Goal: Information Seeking & Learning: Learn about a topic

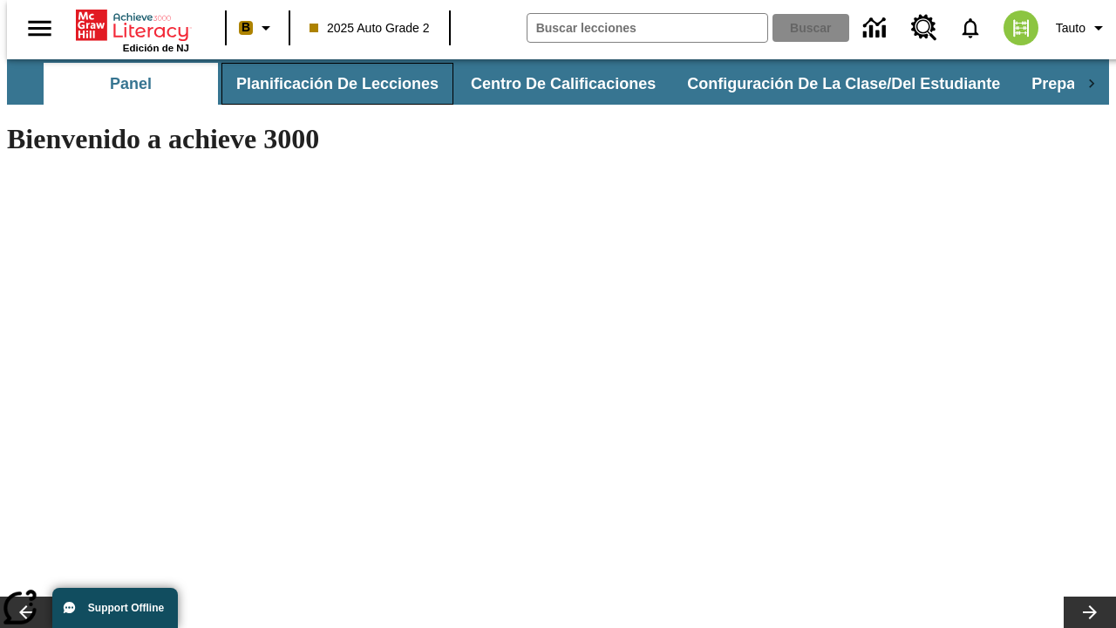
click at [327, 84] on button "Planificación de lecciones" at bounding box center [337, 84] width 232 height 42
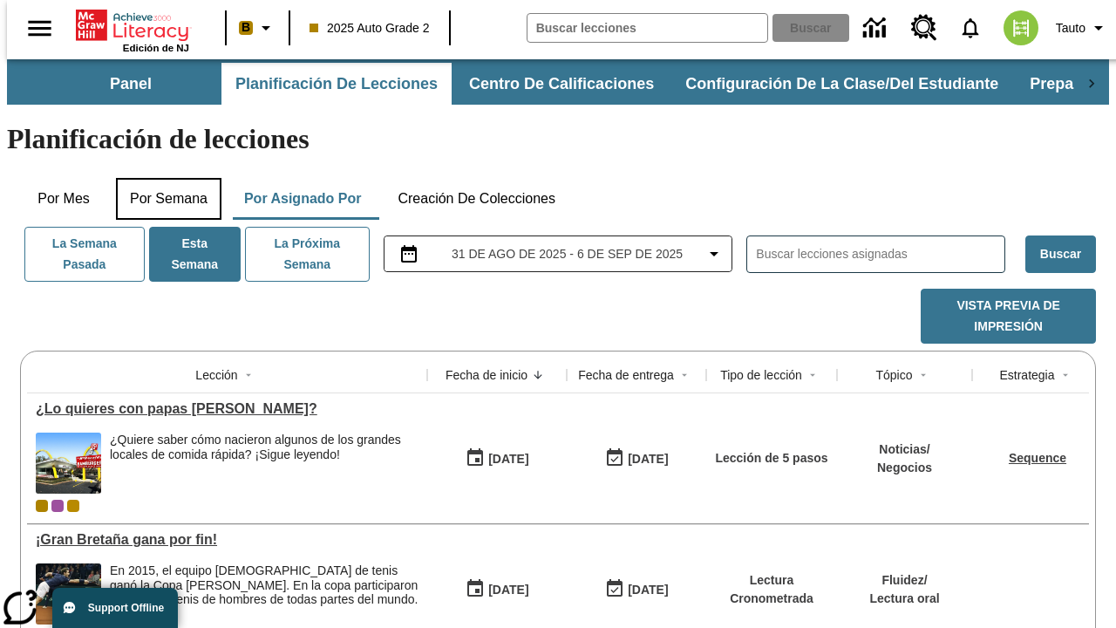
click at [163, 178] on button "Por semana" at bounding box center [168, 199] width 105 height 42
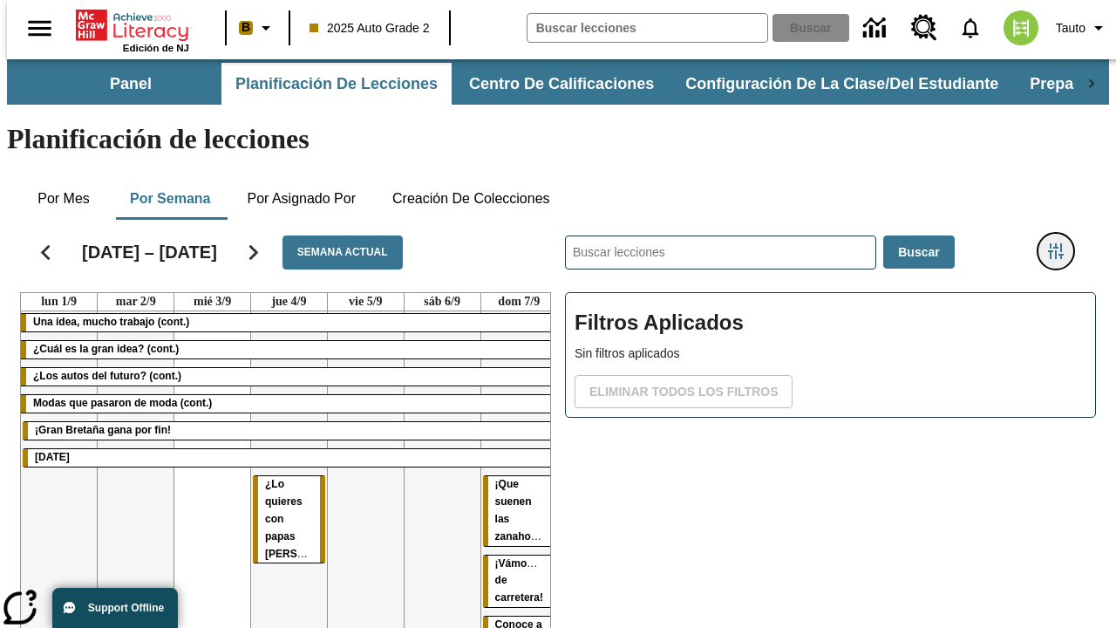
click at [1062, 243] on icon "Menú lateral de filtros" at bounding box center [1056, 251] width 16 height 16
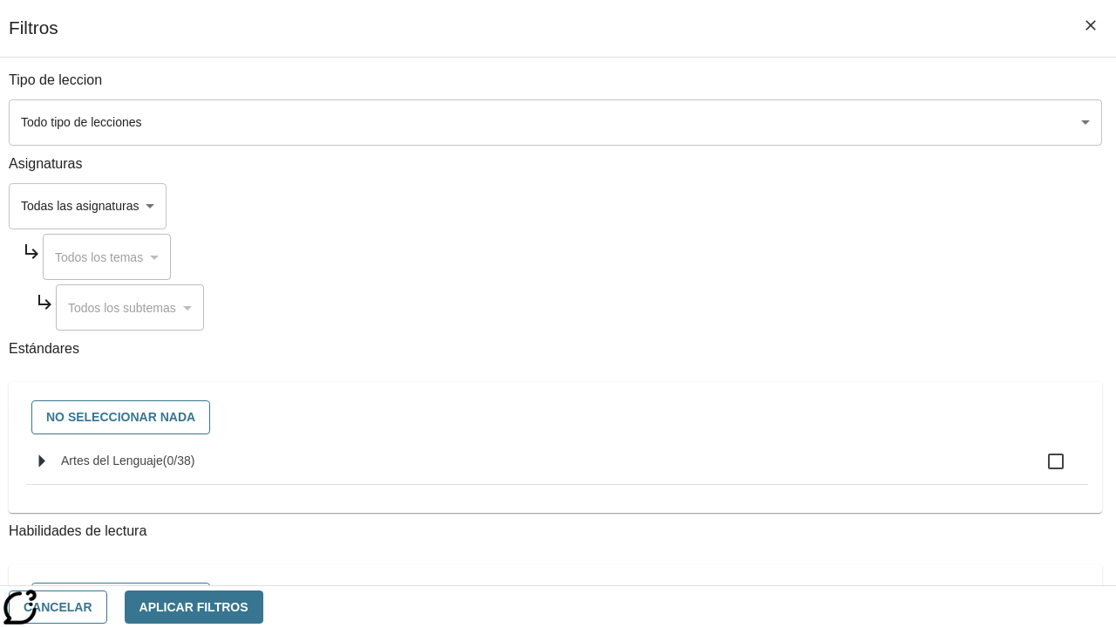
click at [769, 122] on body "[MEDICAL_DATA] al contenido principal Edición de NJ B 2025 Auto Grade 2 Buscar …" at bounding box center [558, 431] width 1102 height 745
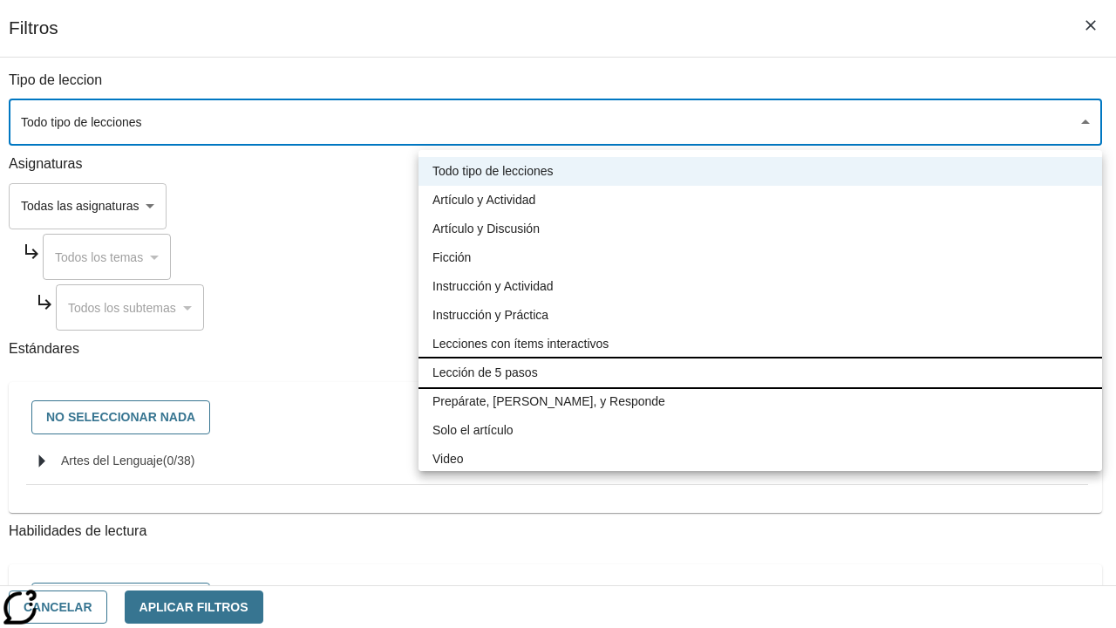
click at [760, 372] on li "Lección de 5 pasos" at bounding box center [759, 372] width 683 height 29
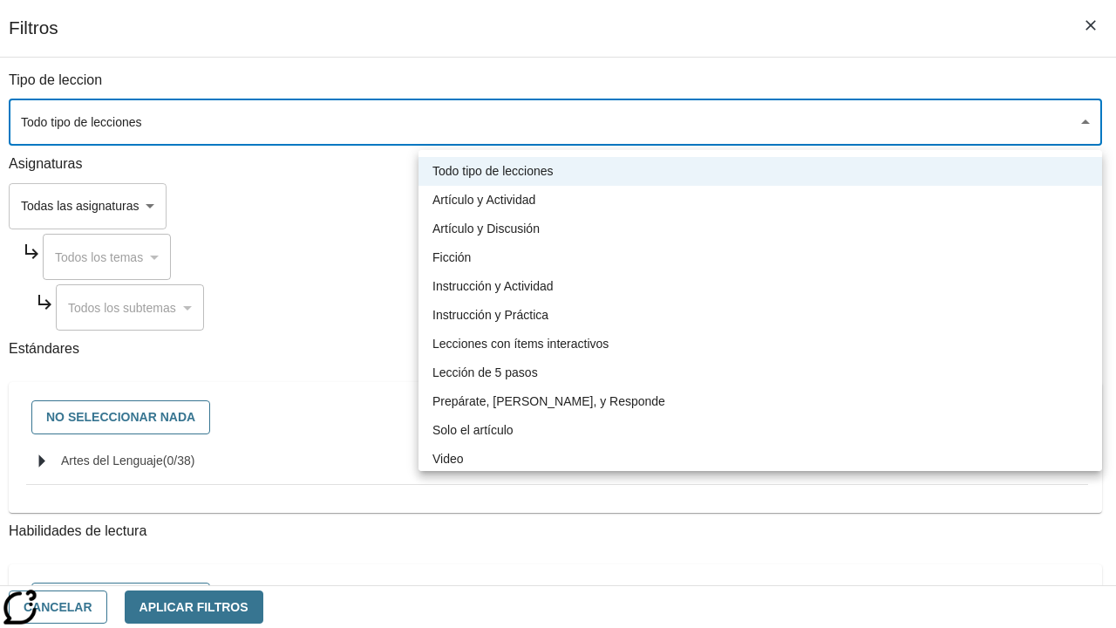
type input "1"
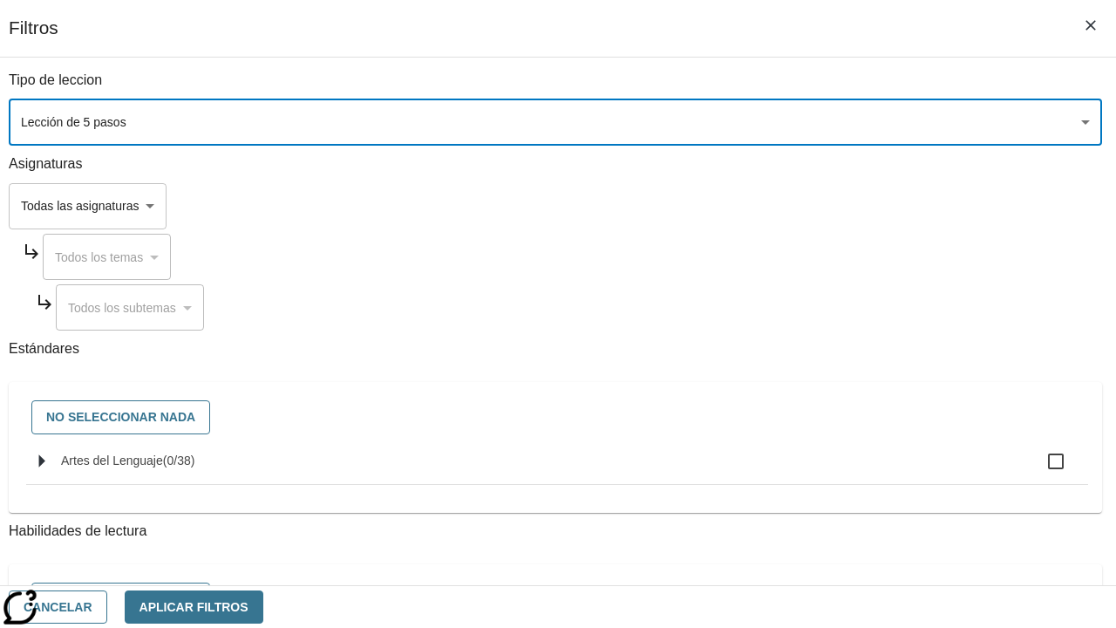
click at [769, 423] on body "[MEDICAL_DATA] al contenido principal Edición de NJ B 2025 Auto Grade 2 Buscar …" at bounding box center [558, 431] width 1102 height 745
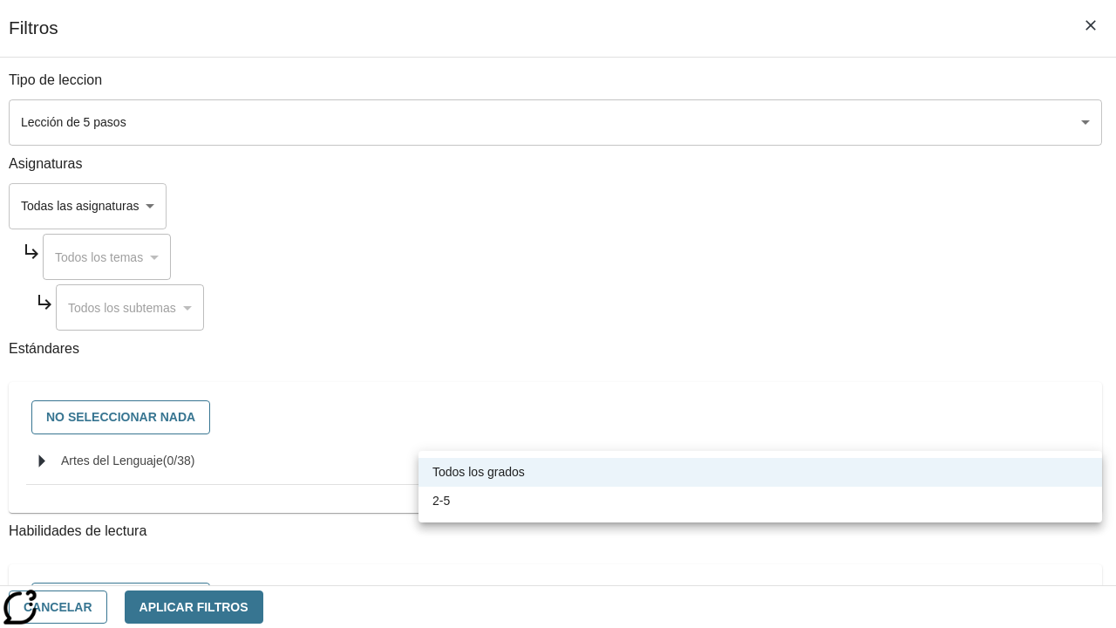
scroll to position [817, 0]
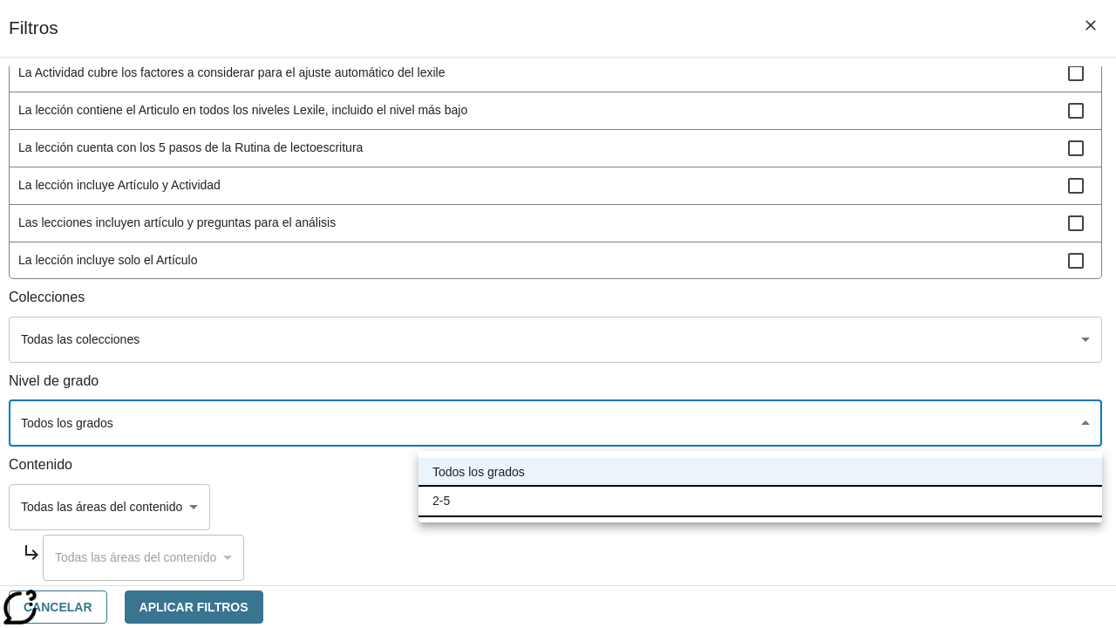
click at [760, 500] on li "2-5" at bounding box center [759, 500] width 683 height 29
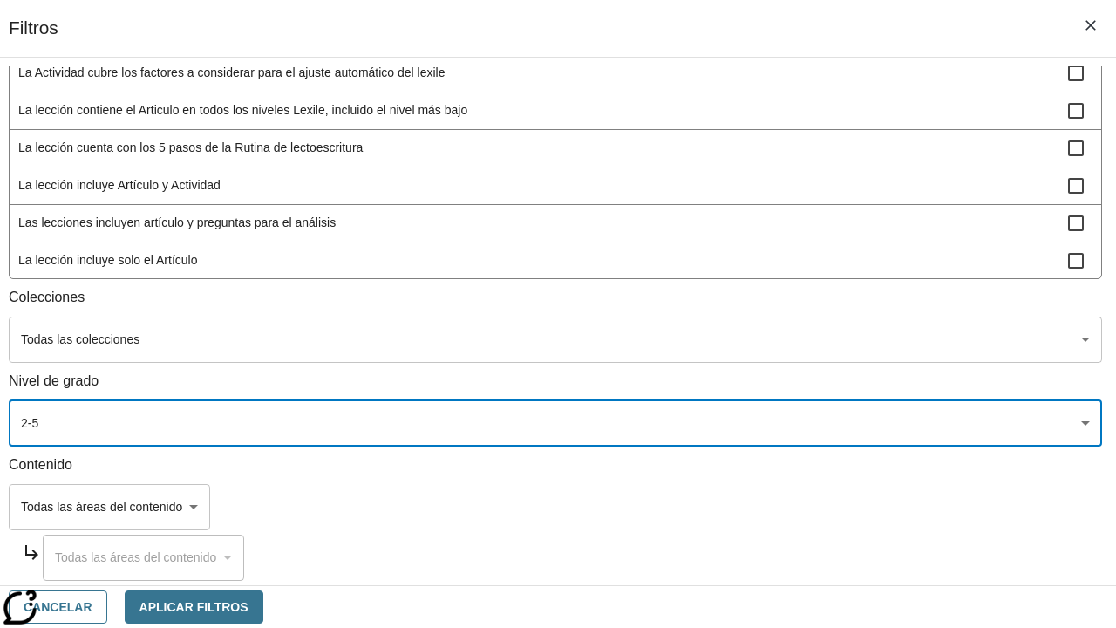
type input "1"
click at [767, 307] on span "La lección incluye video" at bounding box center [542, 297] width 1049 height 18
checkbox input "true"
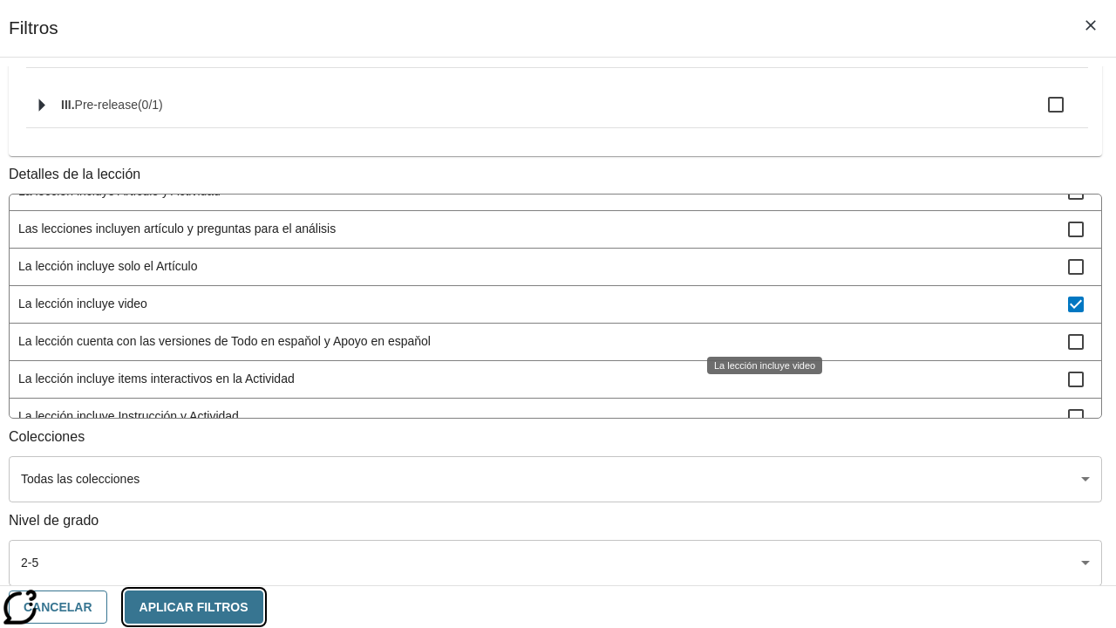
click at [263, 606] on button "Aplicar Filtros" at bounding box center [194, 607] width 139 height 34
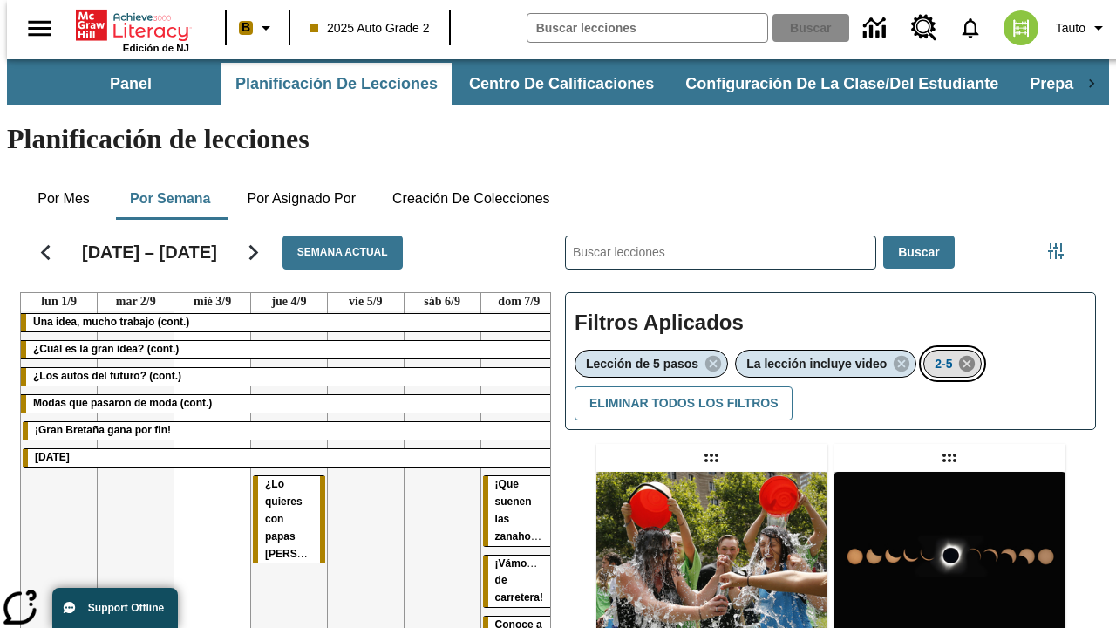
click at [969, 354] on icon "Eliminar 2-5 el ítem seleccionado del filtro" at bounding box center [966, 363] width 19 height 19
click at [1062, 243] on icon "Menú lateral de filtros" at bounding box center [1056, 251] width 16 height 16
